Goal: Task Accomplishment & Management: Manage account settings

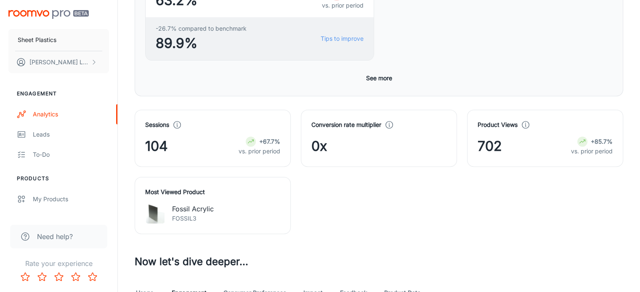
scroll to position [336, 0]
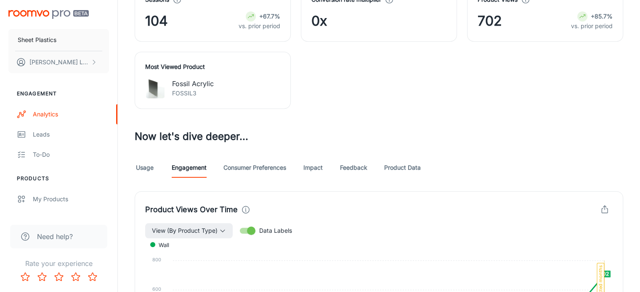
scroll to position [462, 0]
click at [243, 223] on input "Data Labels" at bounding box center [251, 231] width 48 height 16
checkbox input "false"
click at [261, 157] on link "Consumer Preferences" at bounding box center [254, 167] width 63 height 20
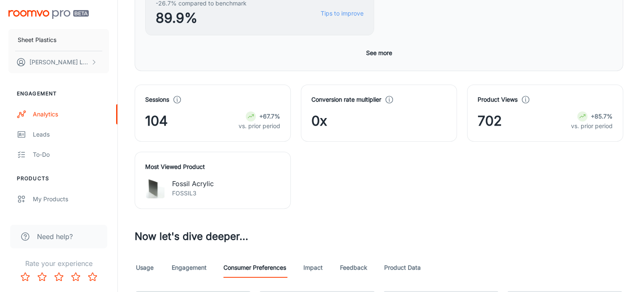
scroll to position [463, 0]
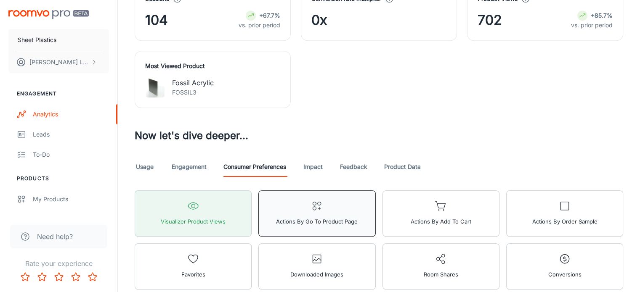
click at [276, 216] on span "Actions by Go To Product Page" at bounding box center [317, 221] width 82 height 11
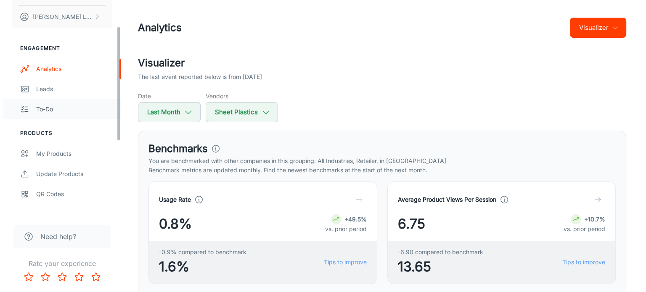
scroll to position [84, 0]
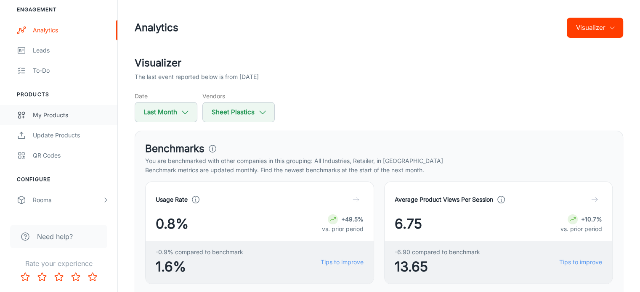
click at [56, 116] on div "My Products" at bounding box center [71, 115] width 76 height 9
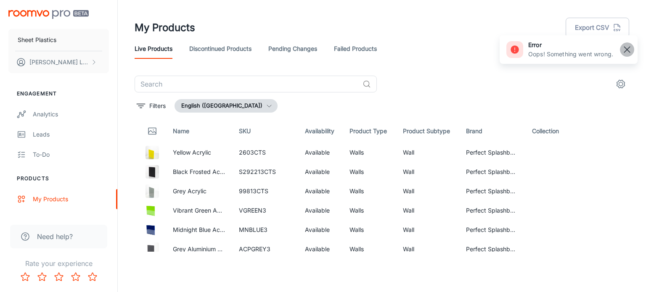
click at [624, 49] on rect "button" at bounding box center [627, 50] width 10 height 10
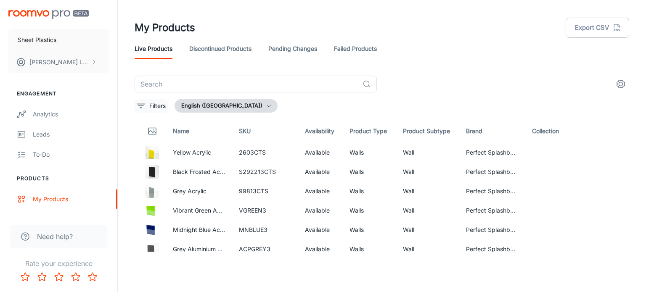
click at [152, 106] on p "Filters" at bounding box center [157, 105] width 16 height 9
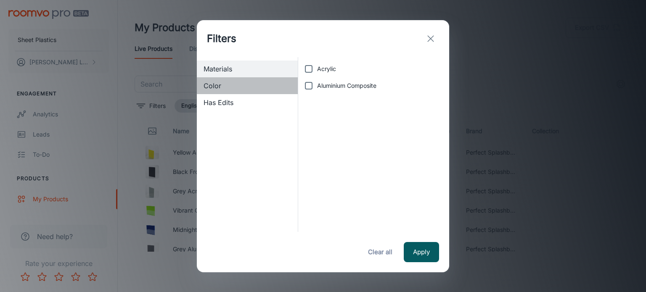
click at [227, 85] on span "Color" at bounding box center [248, 86] width 88 height 10
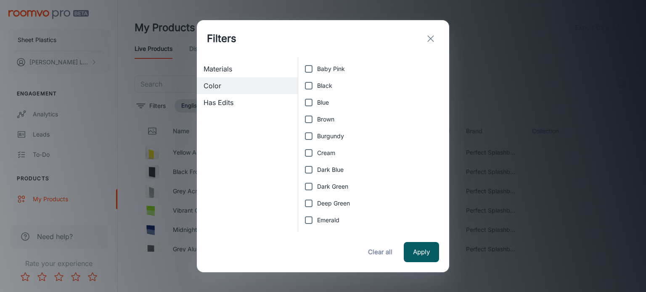
click at [223, 97] on div "Has Edits" at bounding box center [247, 102] width 101 height 17
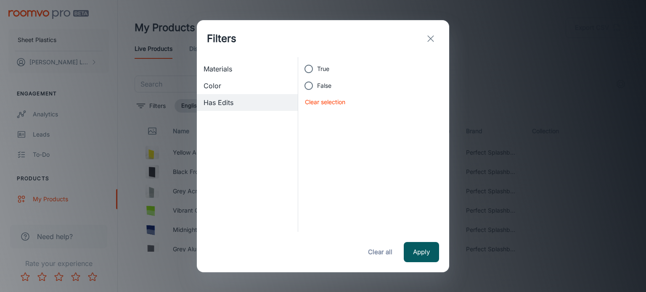
click at [318, 70] on span "True" at bounding box center [323, 68] width 12 height 9
click at [317, 70] on input "True" at bounding box center [308, 69] width 17 height 17
click at [330, 103] on button "Clear selection" at bounding box center [325, 102] width 40 height 9
radio input "false"
click at [429, 40] on line "exit" at bounding box center [431, 39] width 6 height 6
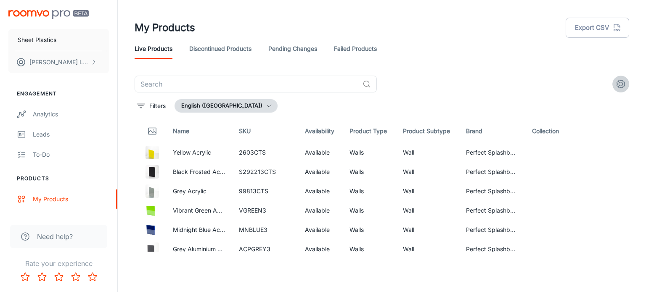
click at [619, 82] on icon "settings" at bounding box center [621, 84] width 10 height 10
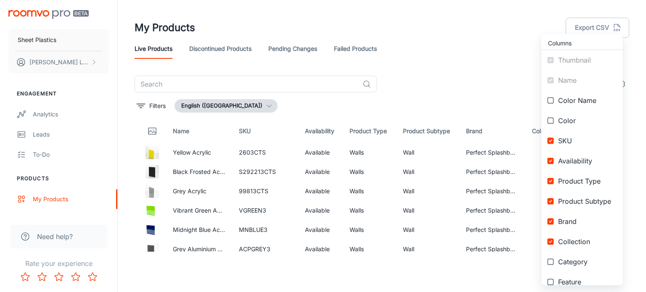
click at [488, 90] on div at bounding box center [323, 146] width 646 height 292
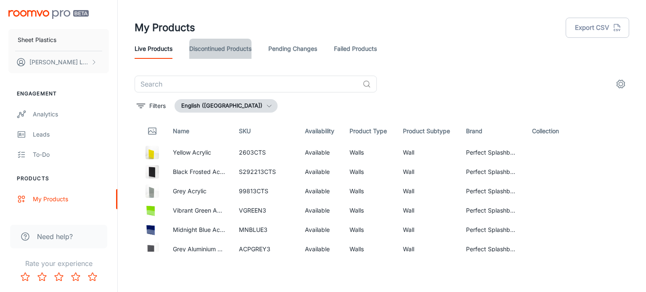
click at [209, 53] on link "Discontinued Products" at bounding box center [220, 49] width 62 height 20
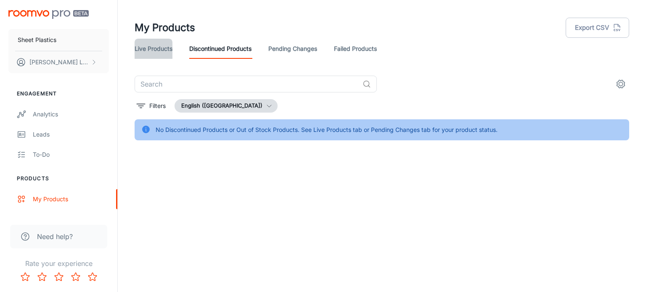
click at [164, 56] on link "Live Products" at bounding box center [154, 49] width 38 height 20
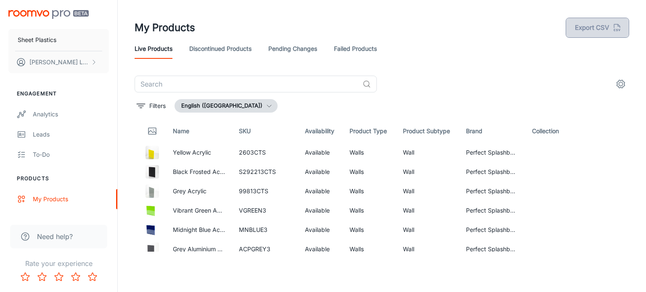
click at [601, 32] on button "Export CSV" at bounding box center [598, 28] width 64 height 20
